Goal: Find contact information: Find contact information

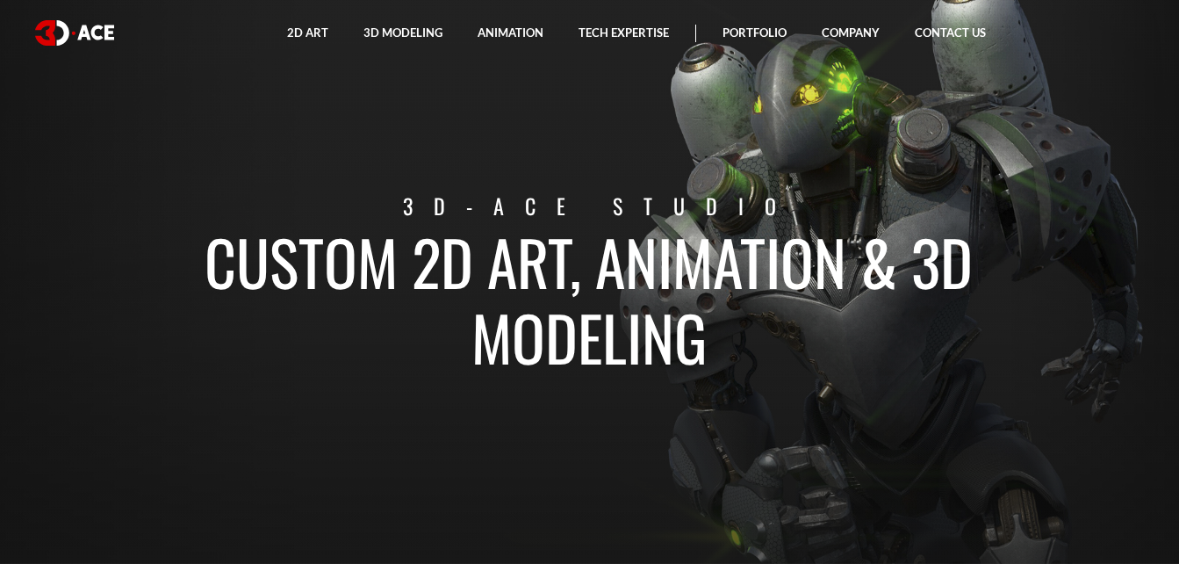
click at [1037, 153] on section "Custom 2D art, animation & 3D modeling 3D-Ace studio" at bounding box center [589, 282] width 1179 height 564
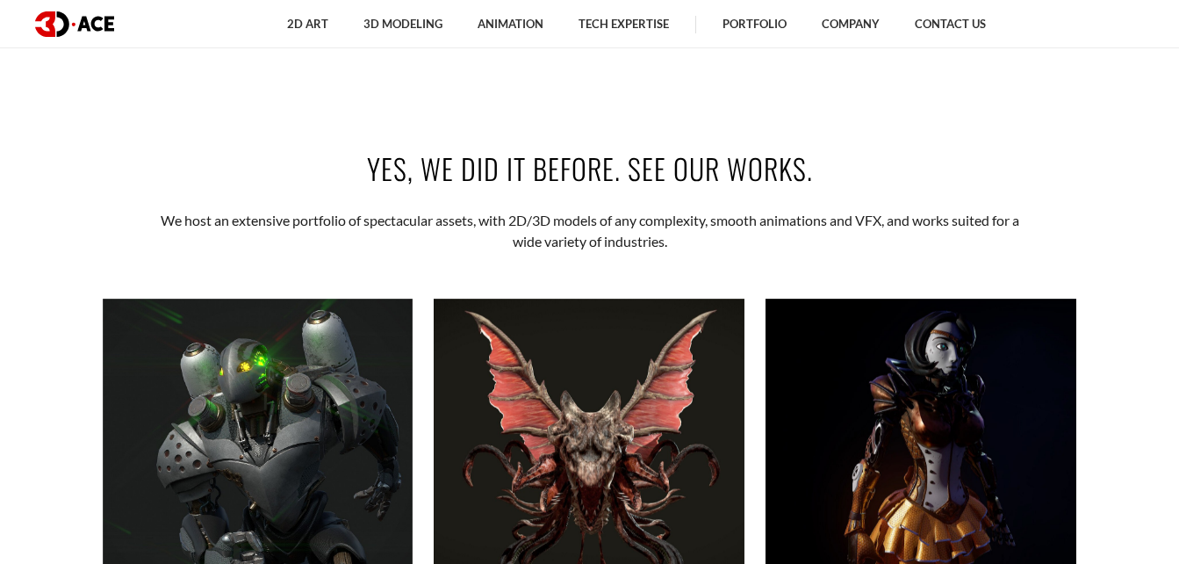
scroll to position [439, 0]
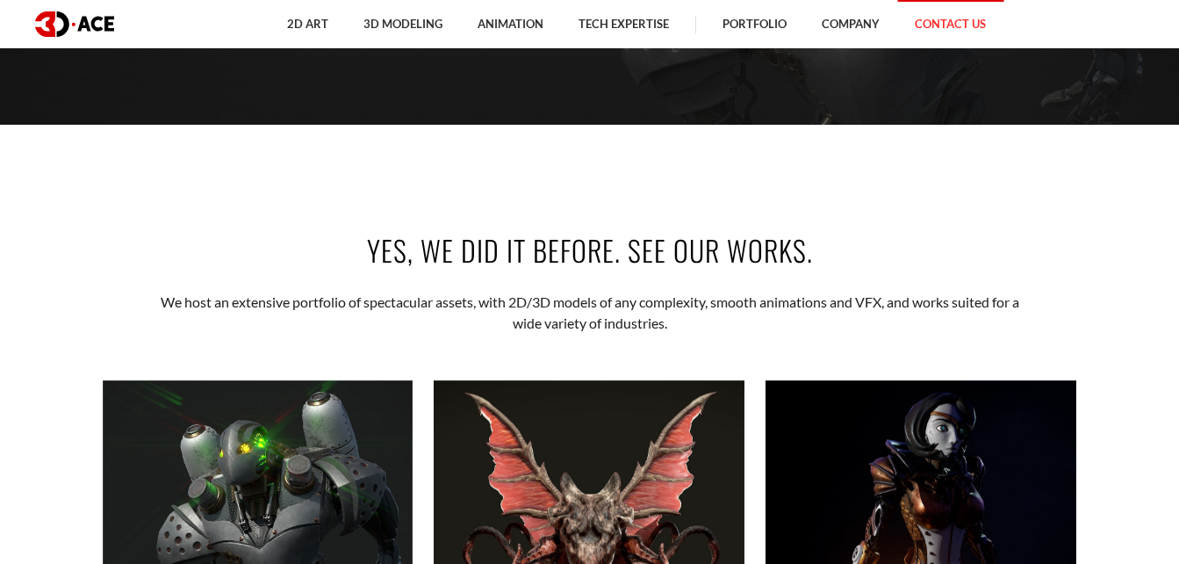
click at [952, 26] on link "Contact Us" at bounding box center [950, 24] width 106 height 48
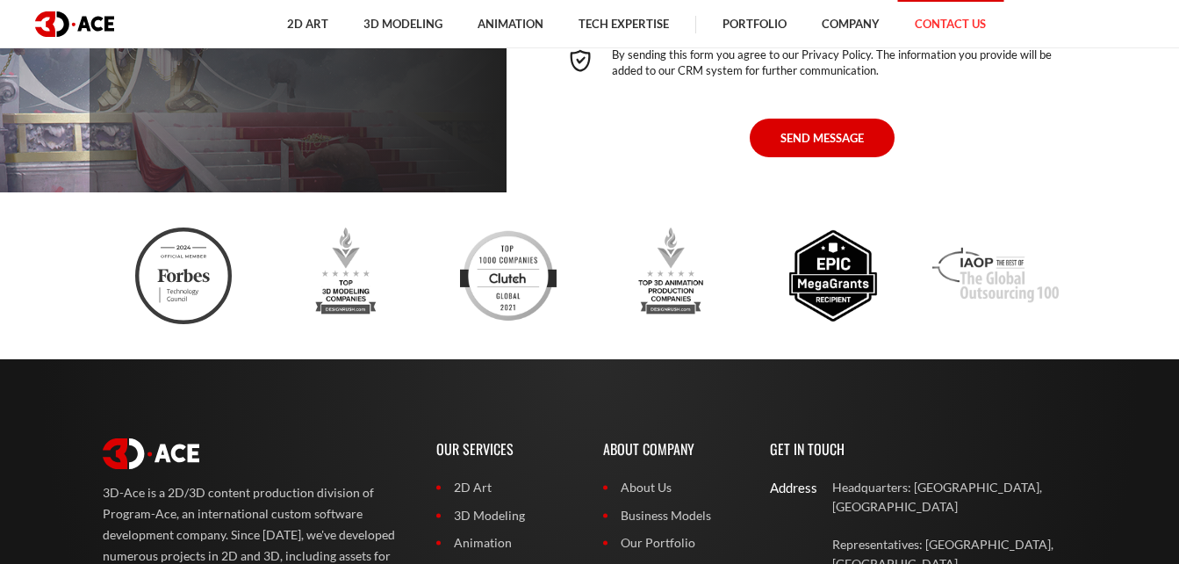
scroll to position [1483, 0]
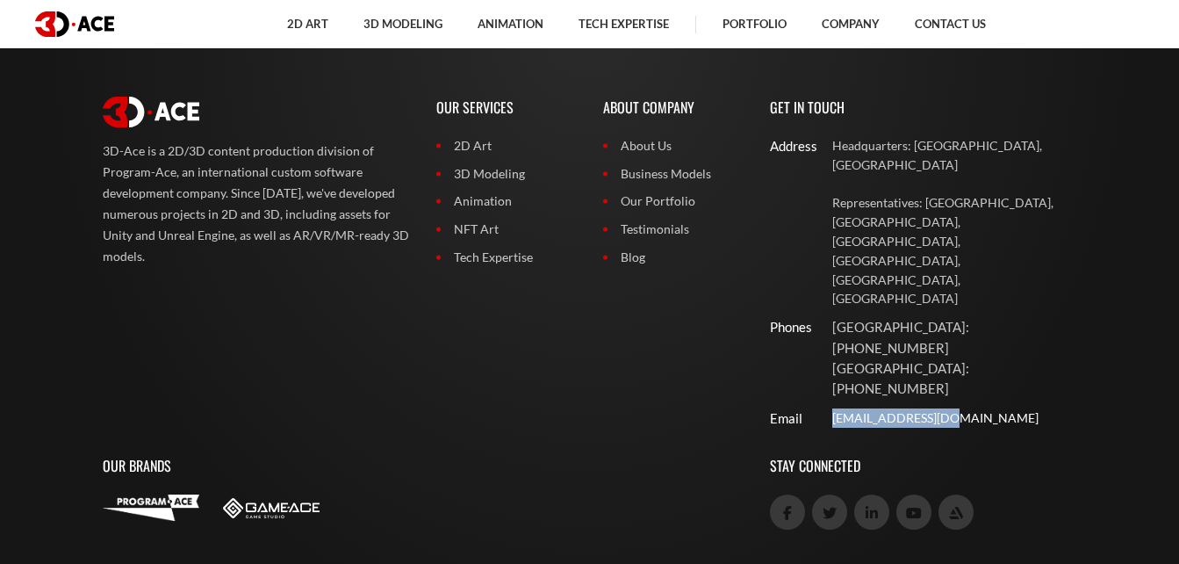
drag, startPoint x: 830, startPoint y: 282, endPoint x: 945, endPoint y: 277, distance: 115.2
click at [945, 408] on div "[EMAIL_ADDRESS][DOMAIN_NAME]" at bounding box center [951, 418] width 278 height 20
copy link "[EMAIL_ADDRESS][DOMAIN_NAME]"
click at [879, 494] on link at bounding box center [871, 511] width 35 height 35
